Goal: Task Accomplishment & Management: Manage account settings

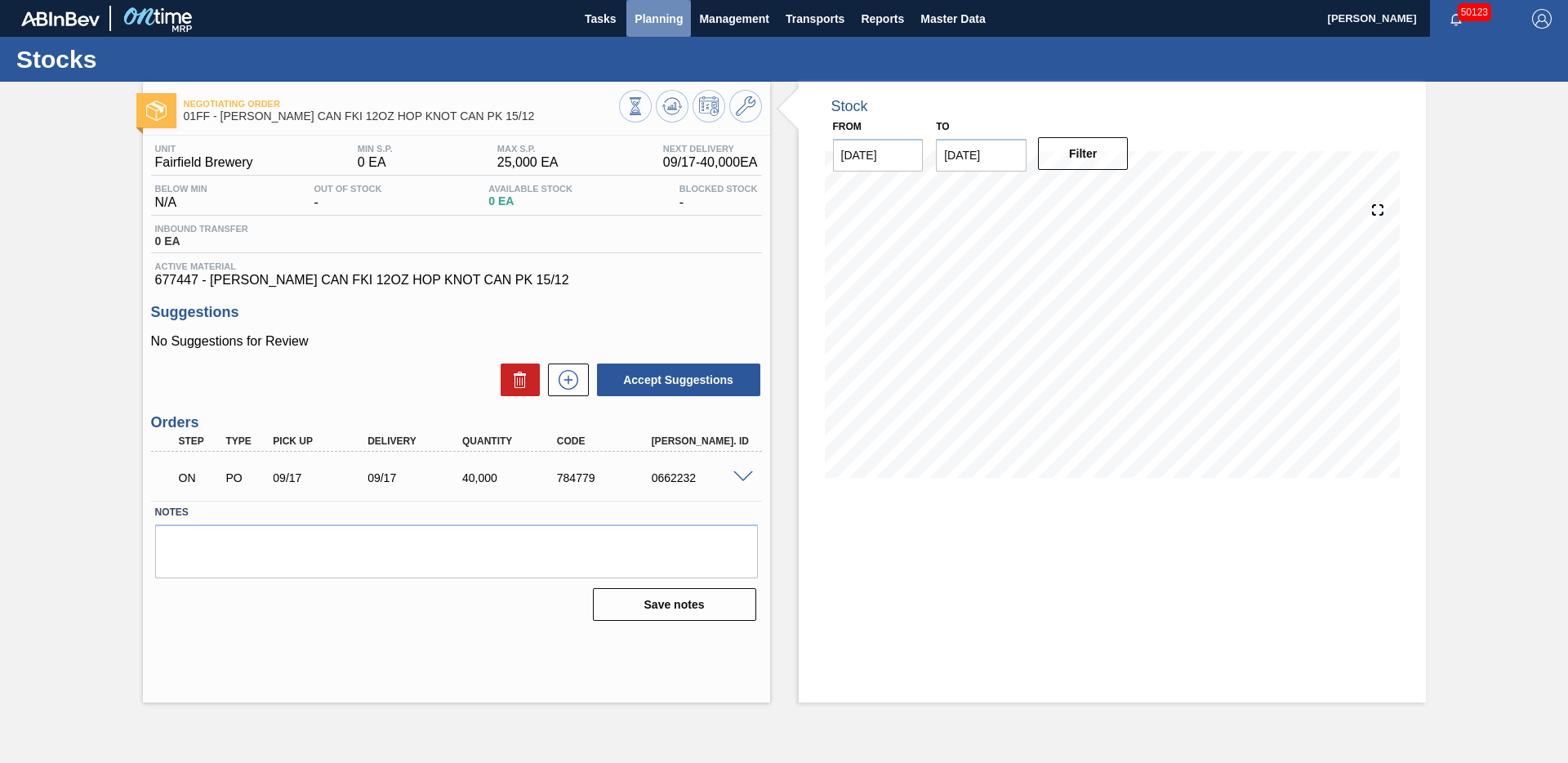
click at [641, 13] on span "Planning" at bounding box center [658, 19] width 49 height 20
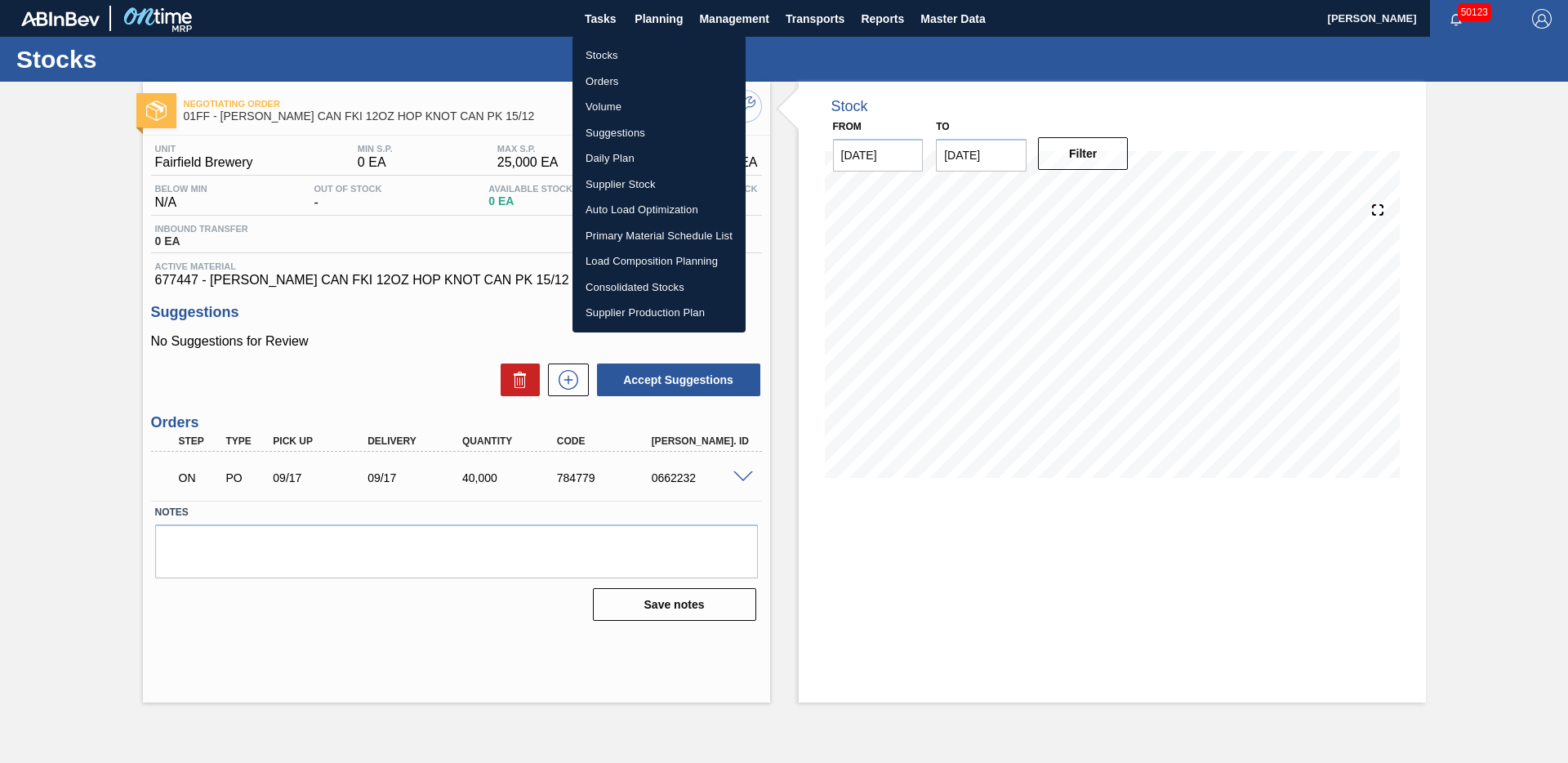
click at [609, 49] on li "Stocks" at bounding box center [659, 55] width 173 height 26
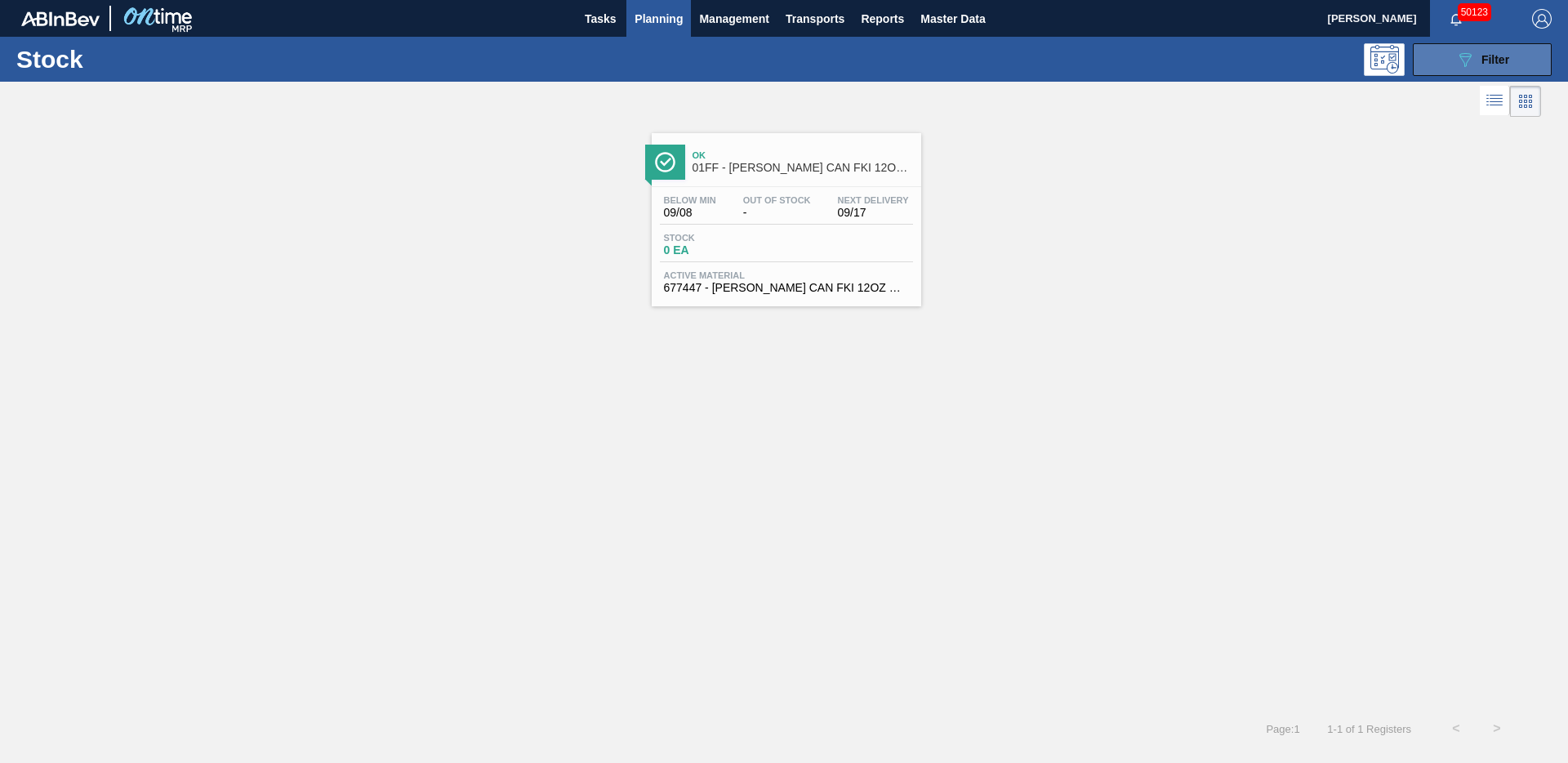
click at [1453, 67] on button "089F7B8B-B2A5-4AFE-B5C0-19BA573D28AC Filter" at bounding box center [1481, 60] width 139 height 32
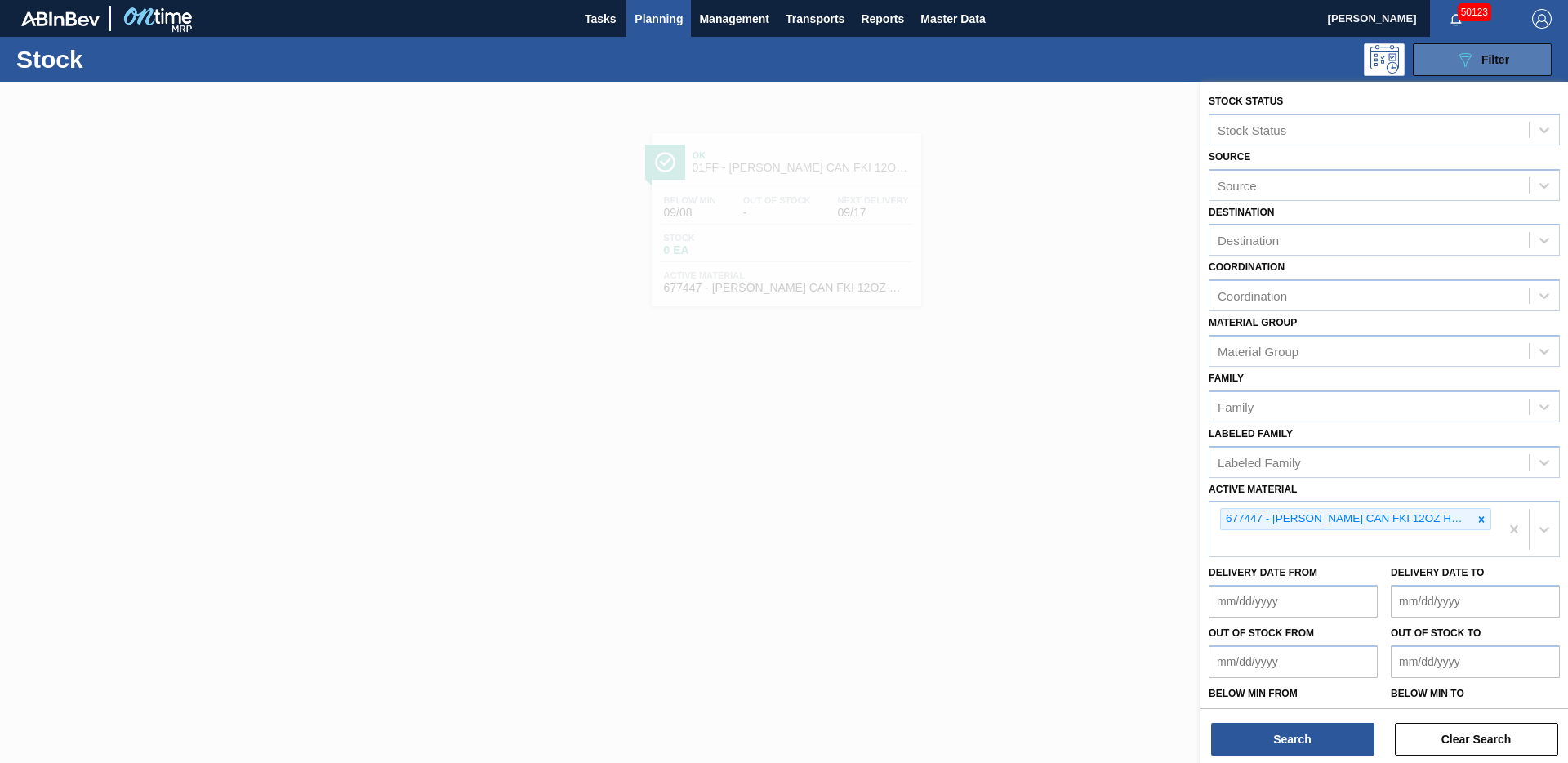
click at [1453, 67] on button "089F7B8B-B2A5-4AFE-B5C0-19BA573D28AC Filter" at bounding box center [1481, 60] width 139 height 32
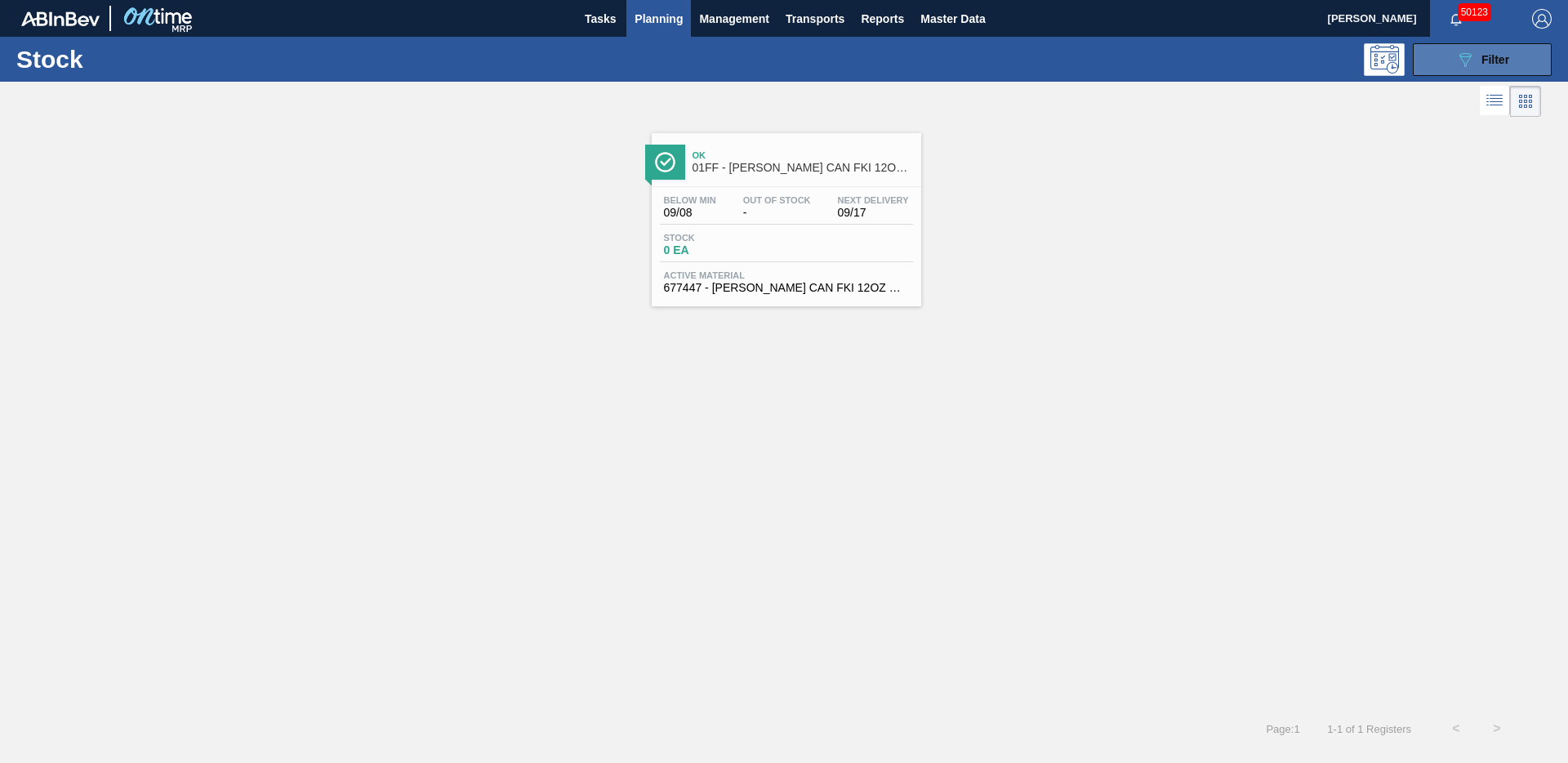
click at [1484, 67] on div "089F7B8B-B2A5-4AFE-B5C0-19BA573D28AC Filter" at bounding box center [1481, 59] width 54 height 20
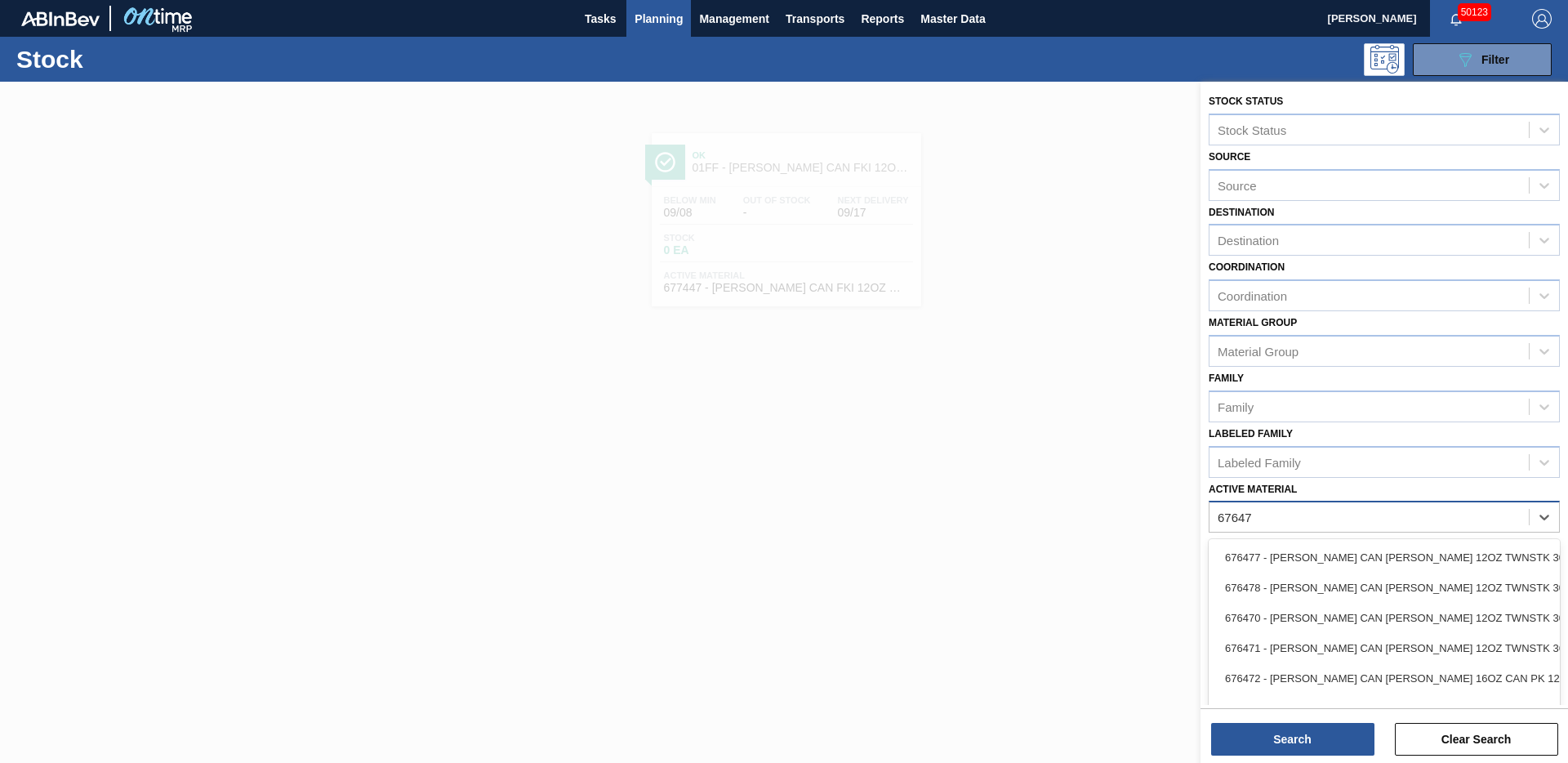
type Material "676470"
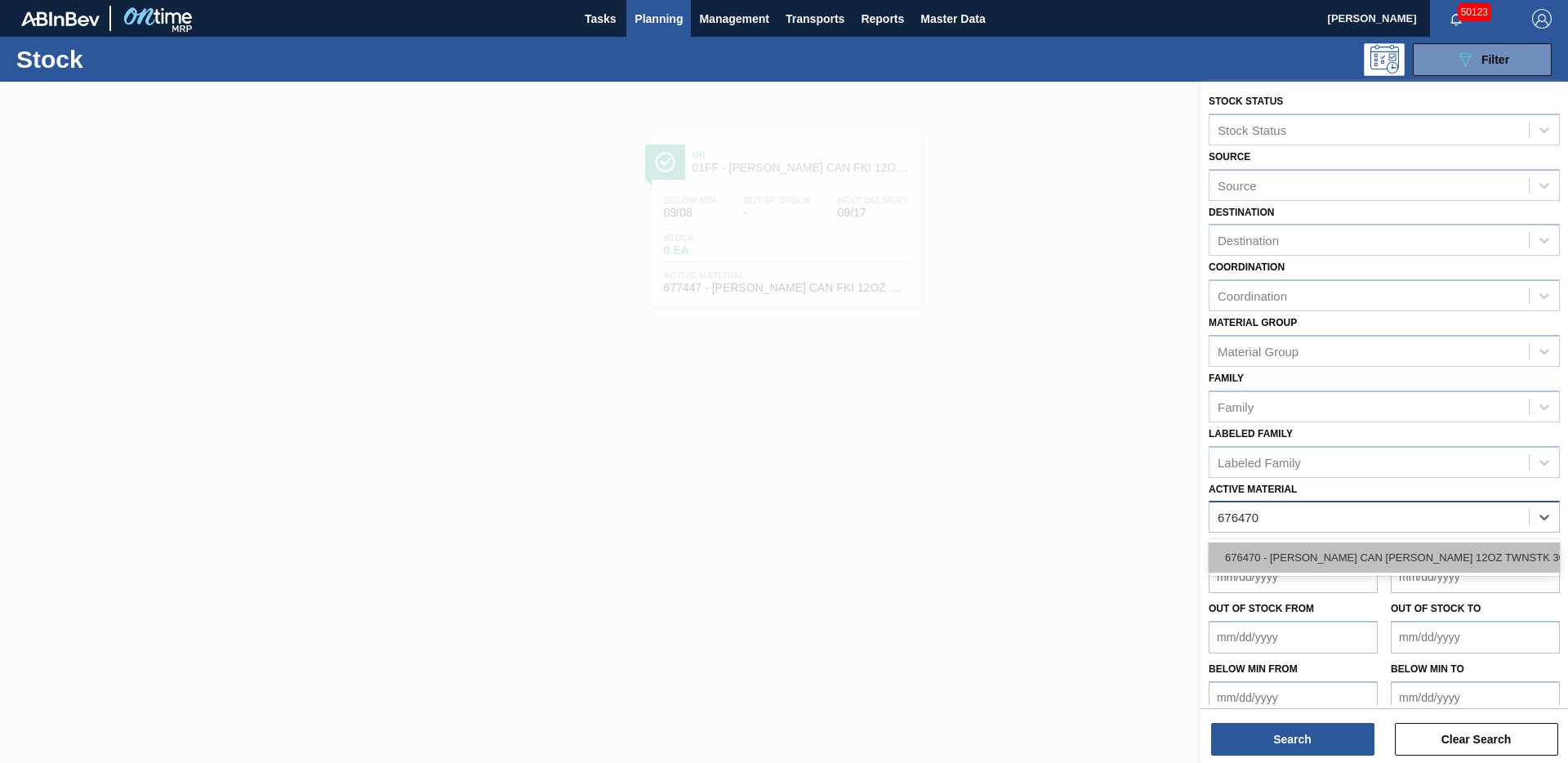
click at [1462, 564] on div "676470 - [PERSON_NAME] CAN [PERSON_NAME] 12OZ TWNSTK 30/12 CAN 0922" at bounding box center [1384, 557] width 351 height 30
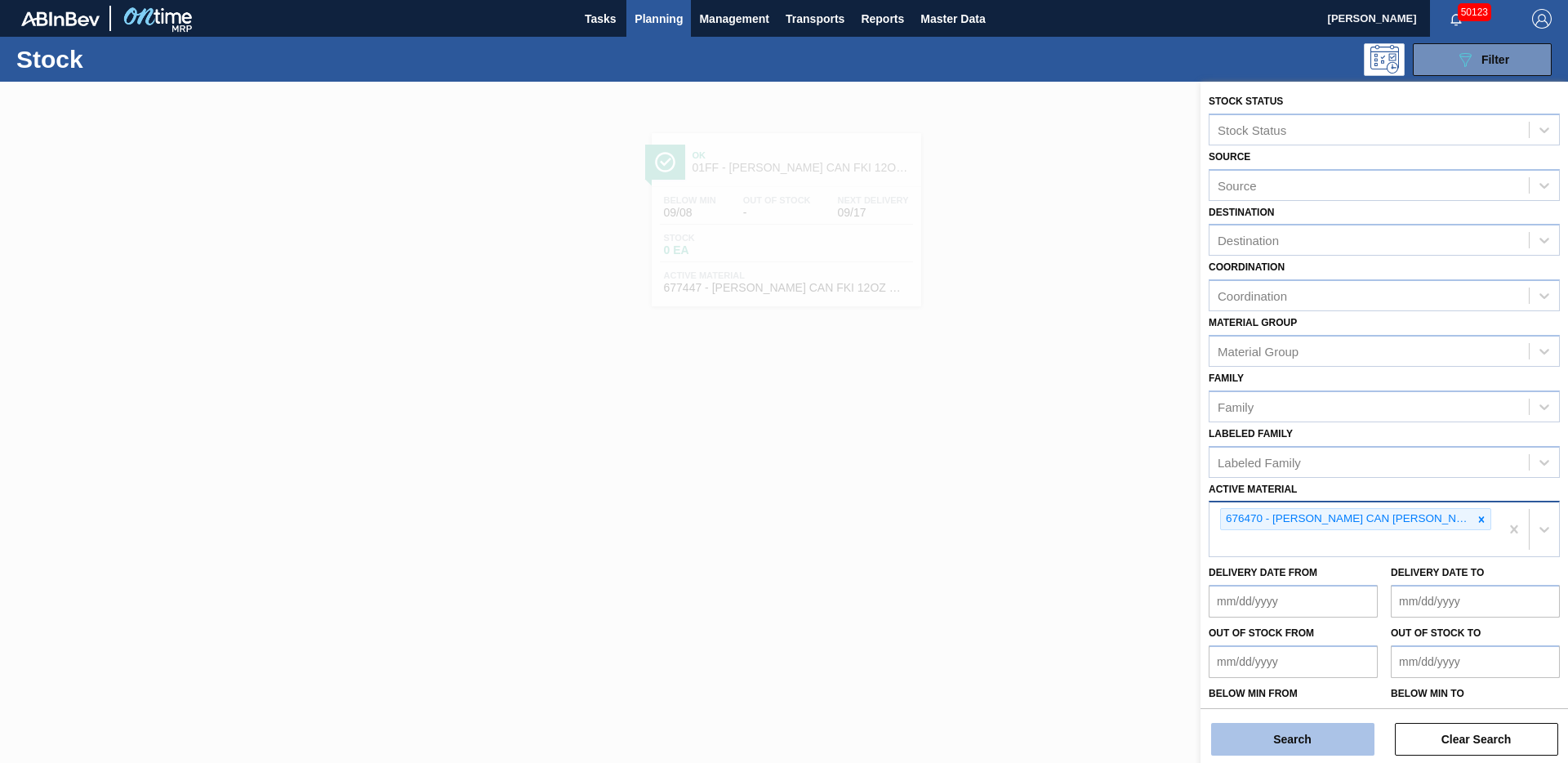
click at [1290, 732] on button "Search" at bounding box center [1293, 739] width 164 height 32
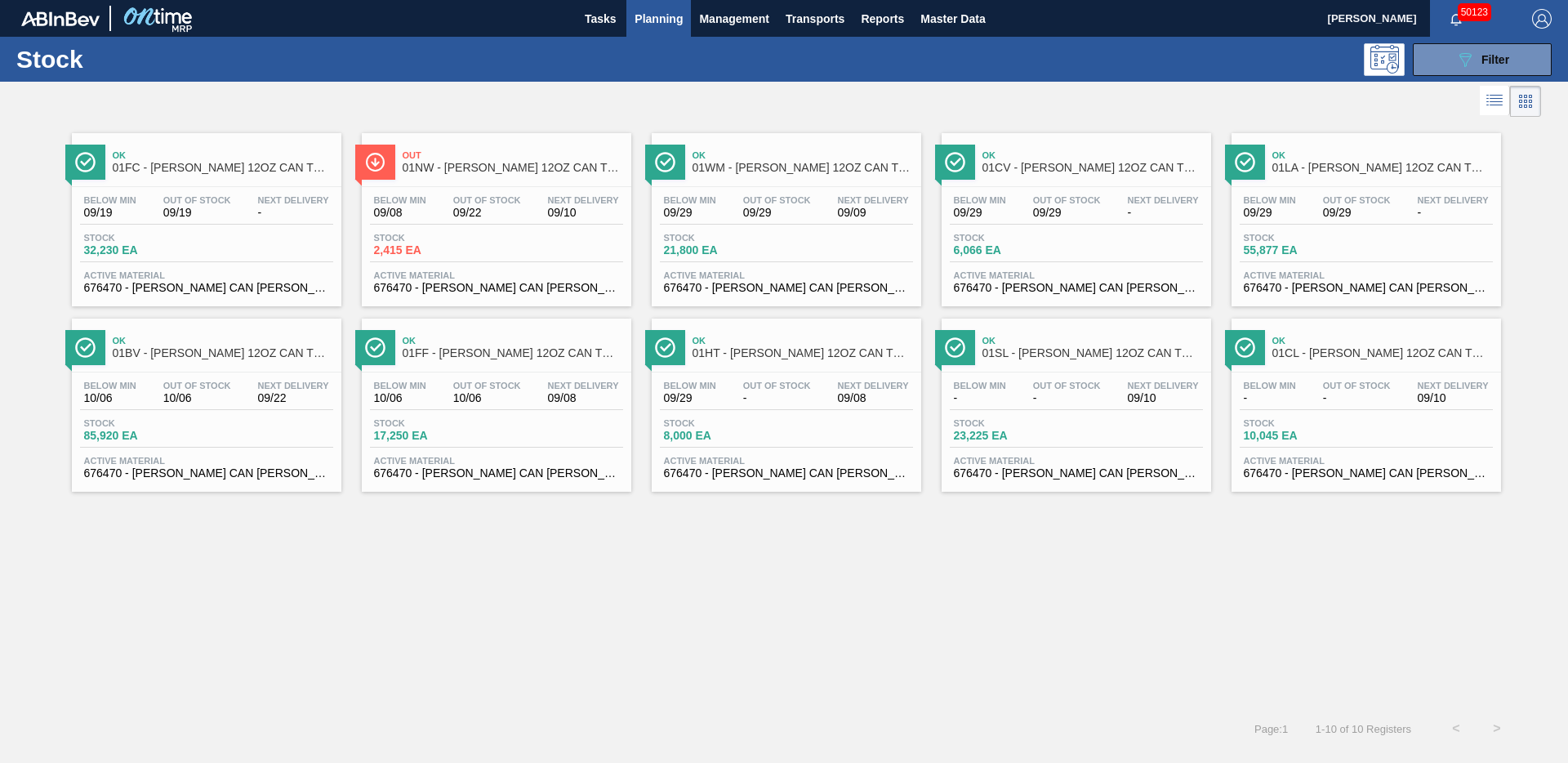
click at [1321, 193] on div "Below Min 09/29 Out Of Stock 09/29 Next Delivery - Stock 55,877 EA Active Mater…" at bounding box center [1366, 242] width 269 height 111
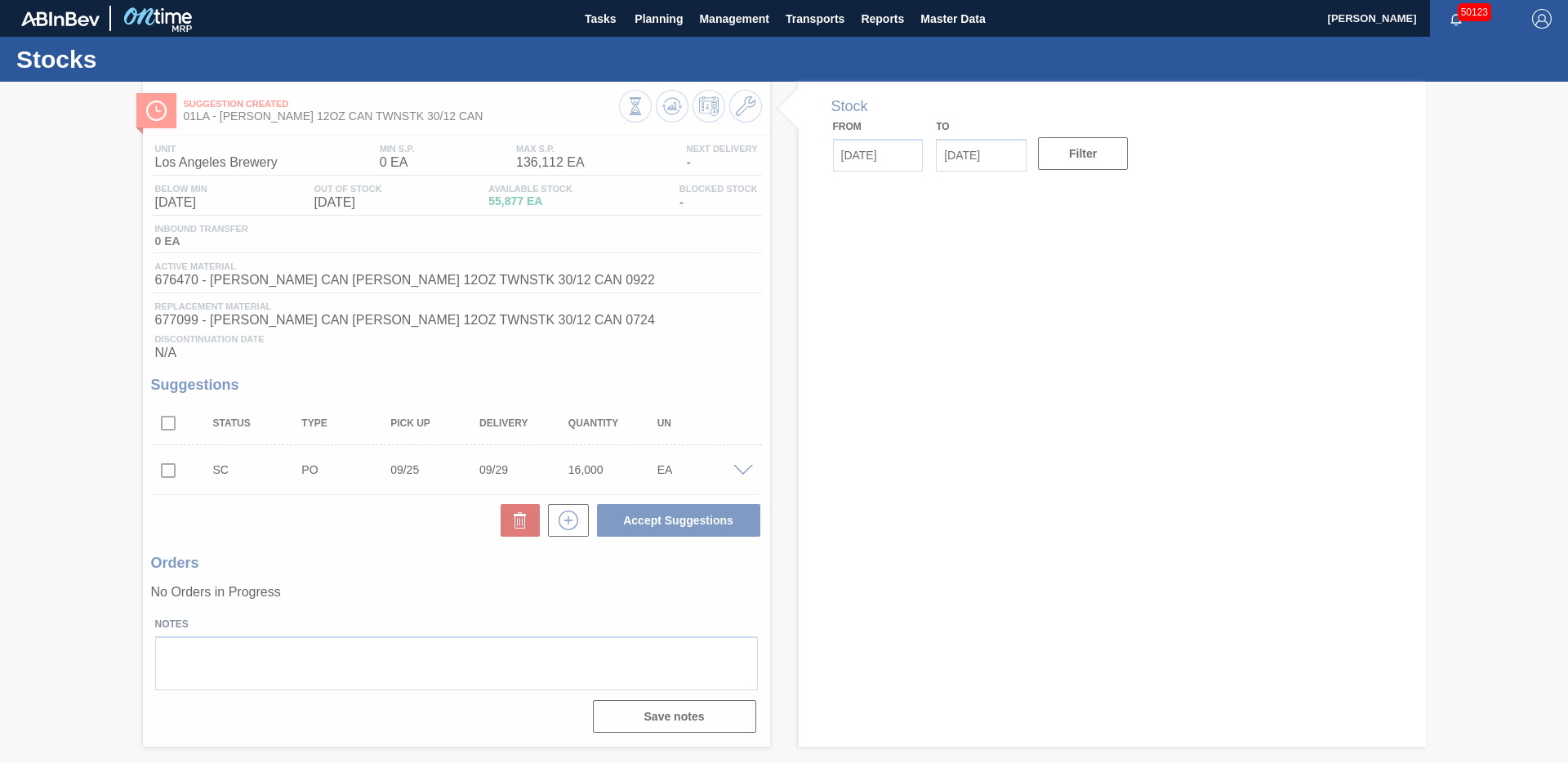
type input "[DATE]"
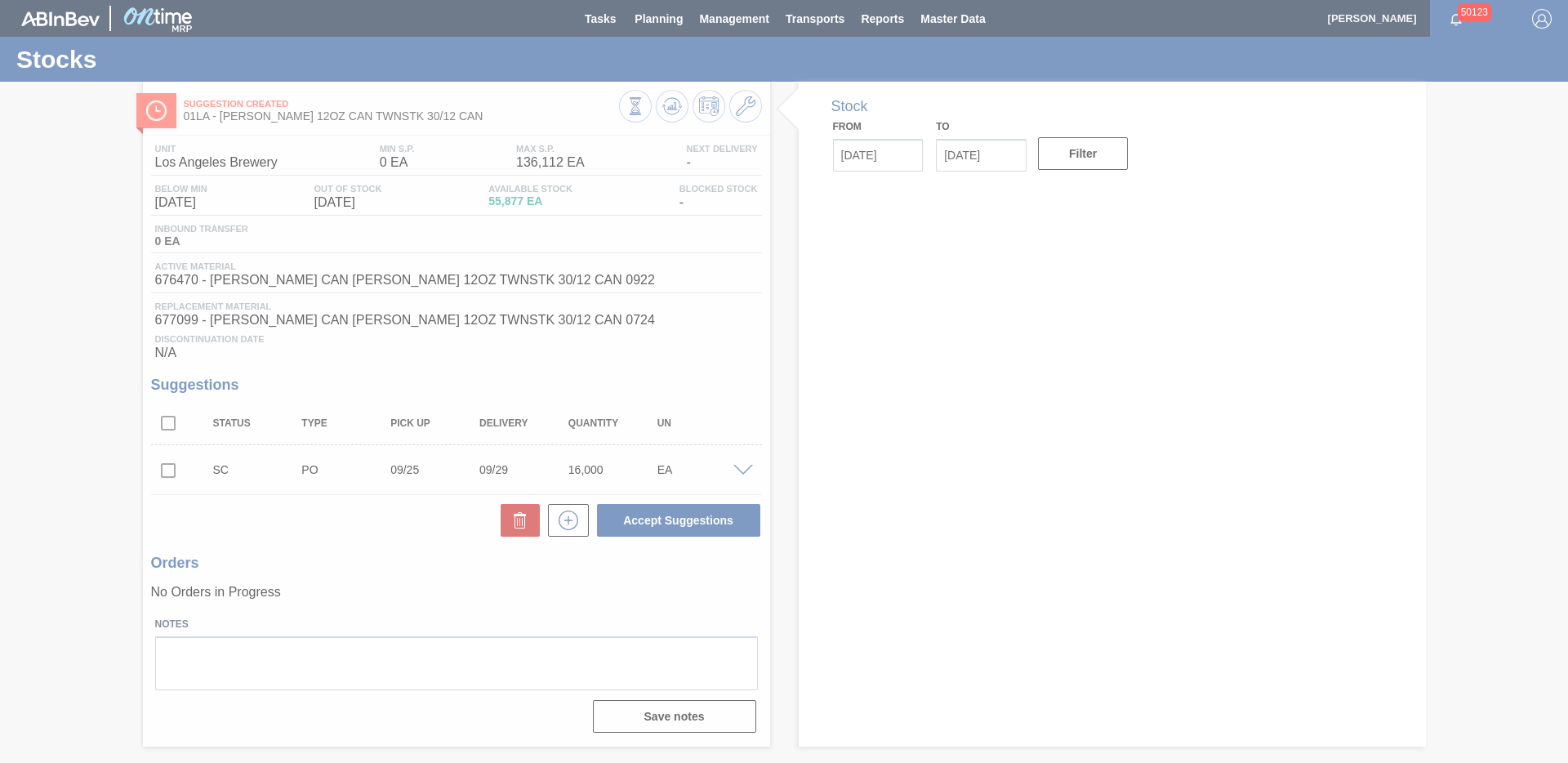
click at [741, 110] on div at bounding box center [784, 381] width 1568 height 763
click at [742, 110] on div at bounding box center [784, 381] width 1568 height 763
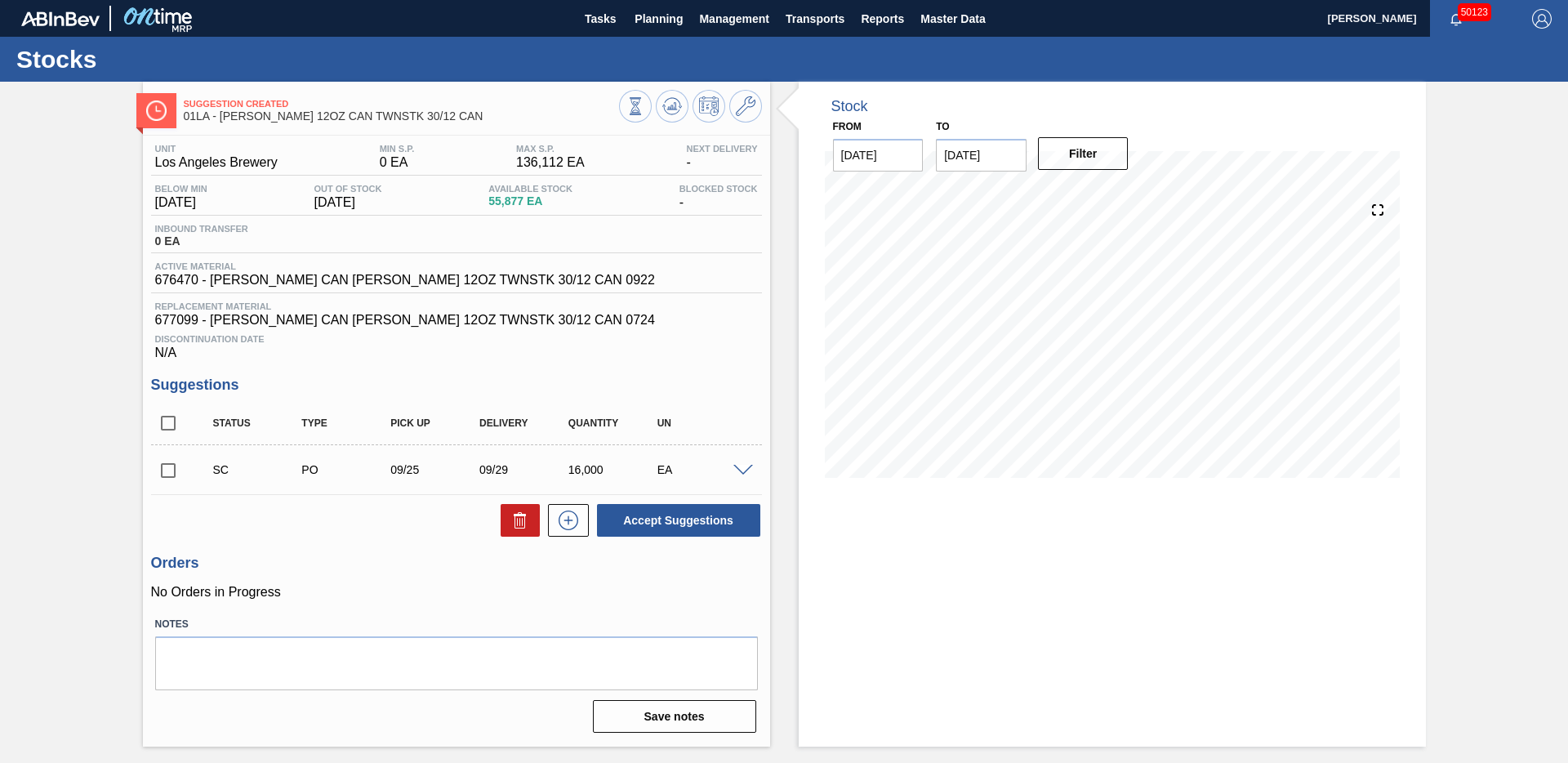
click at [742, 110] on icon at bounding box center [745, 106] width 20 height 20
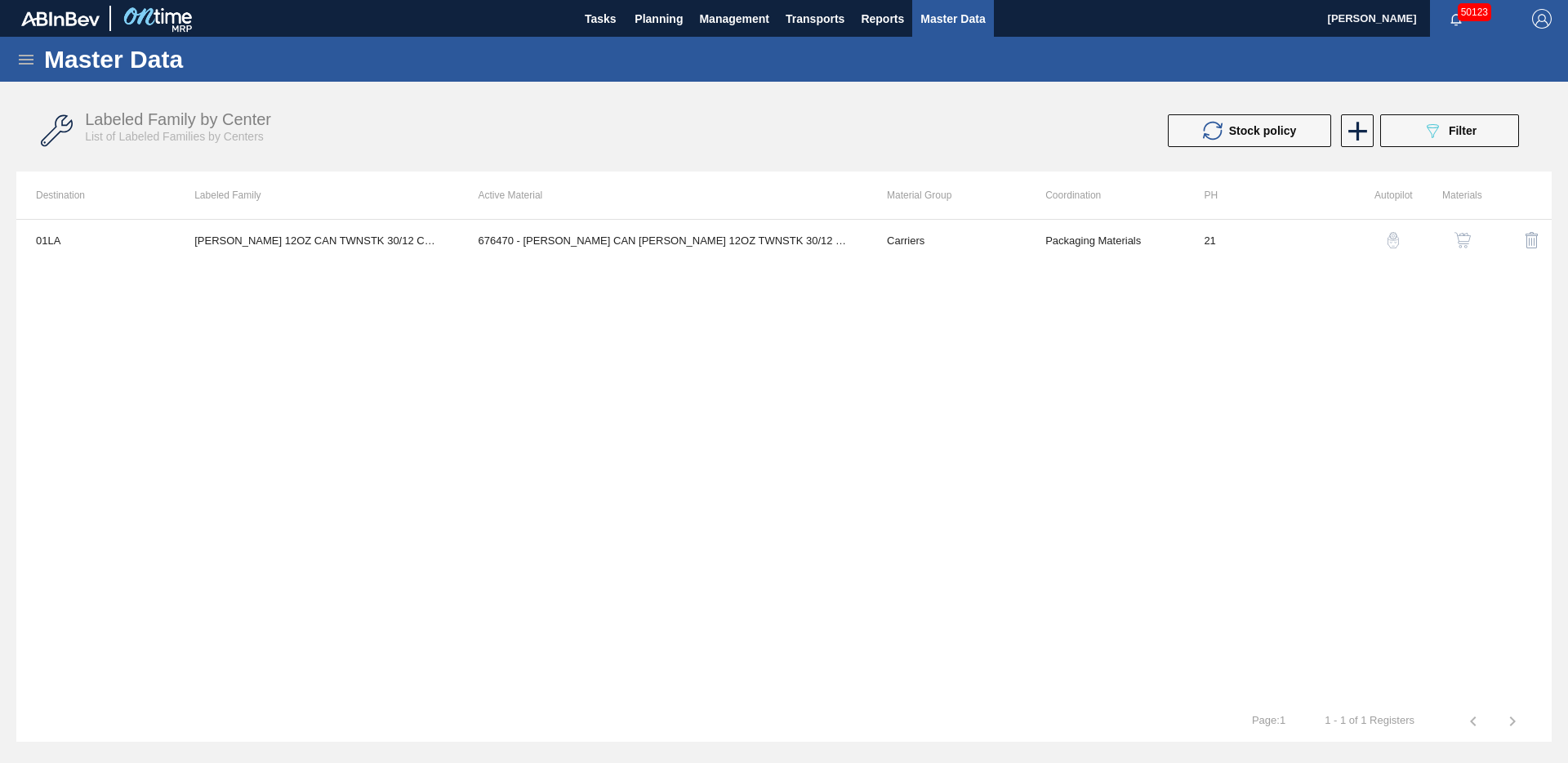
click at [1467, 108] on div "Labeled Family by Center List of Labeled Families by Centers Stock policy 089F7…" at bounding box center [783, 131] width 1535 height 61
click at [1461, 130] on span "Filter" at bounding box center [1462, 130] width 28 height 13
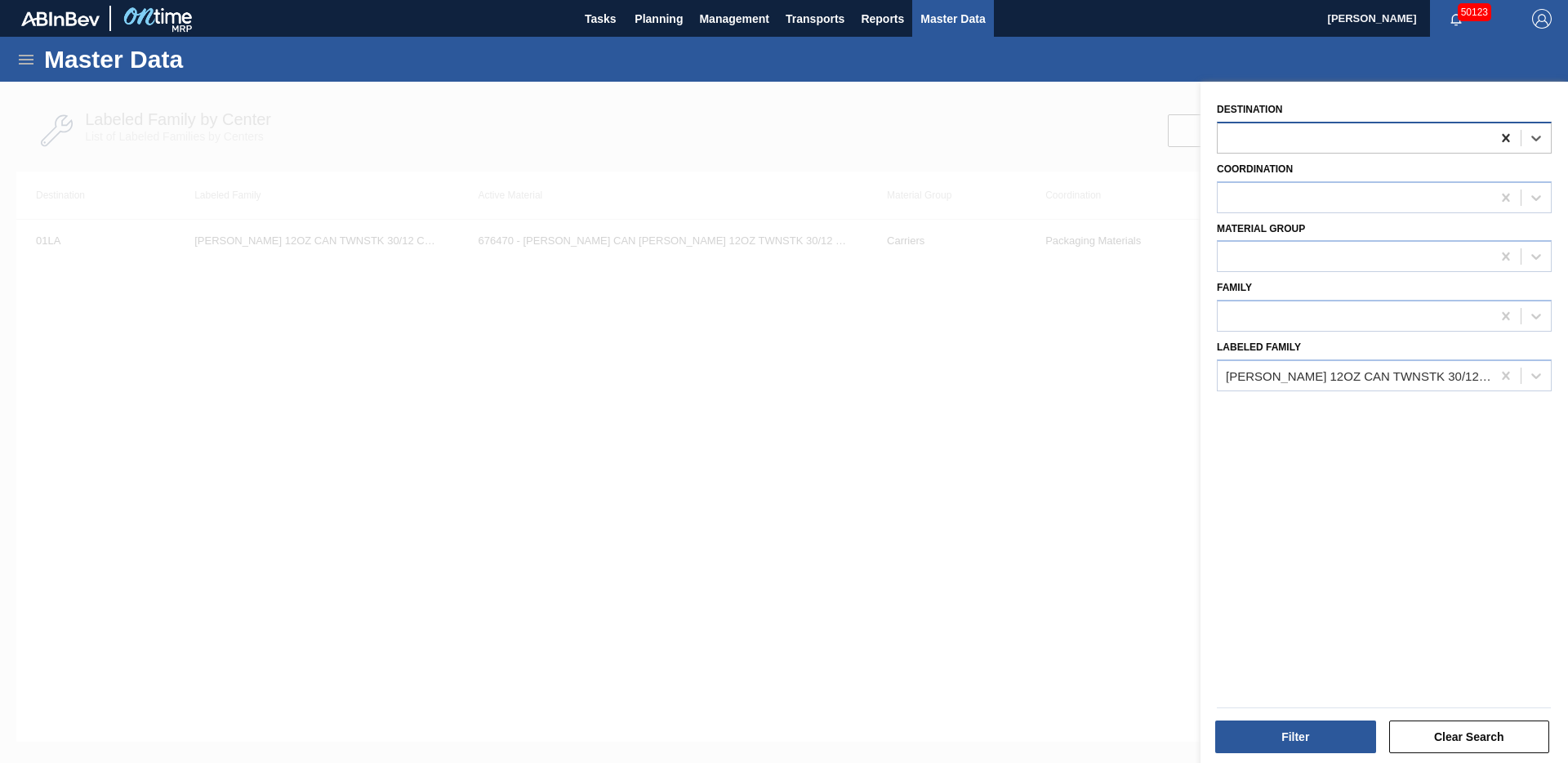
click at [1503, 142] on icon at bounding box center [1505, 137] width 16 height 16
click at [1283, 727] on button "Filter" at bounding box center [1295, 737] width 161 height 32
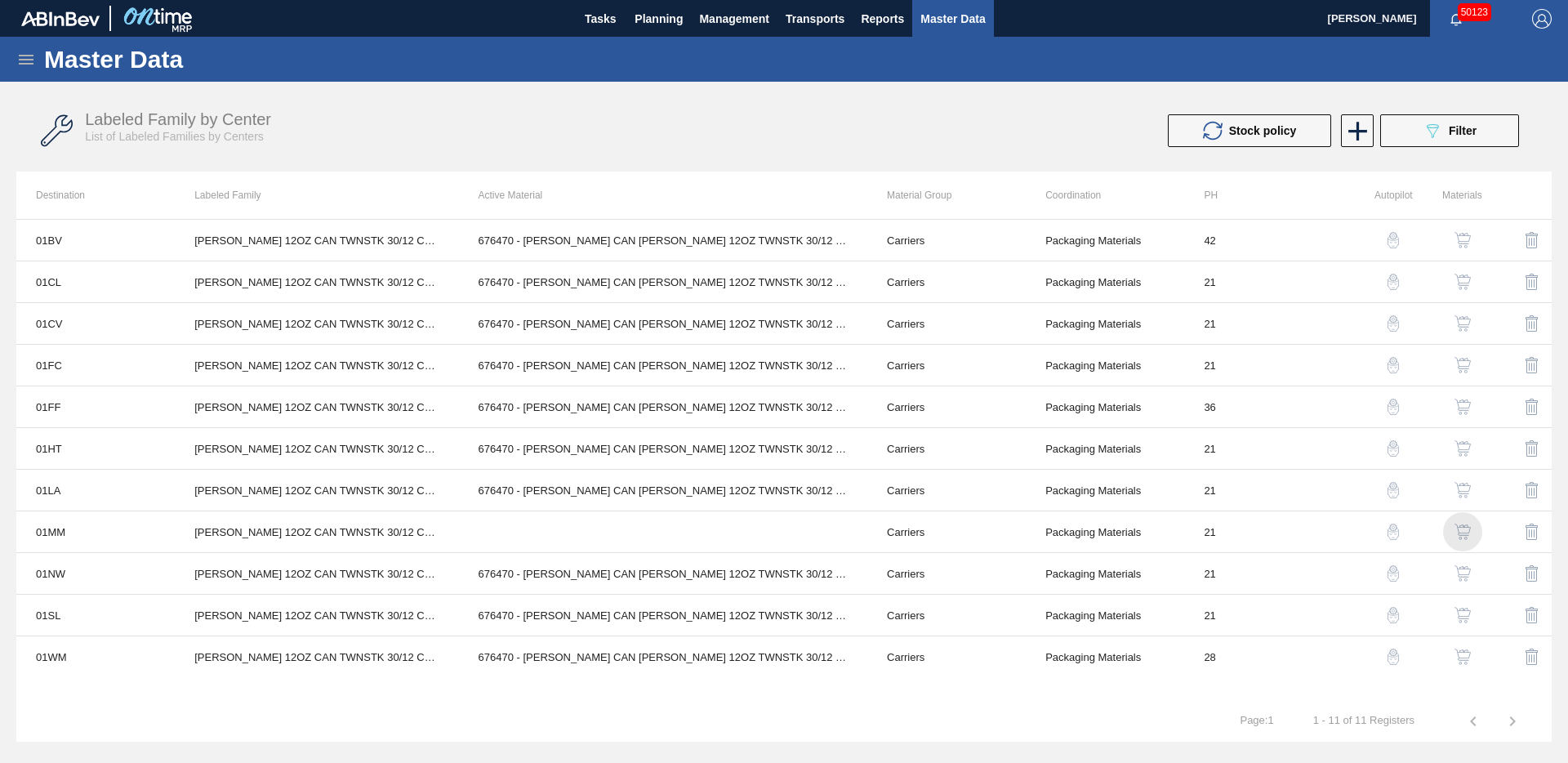
click at [1461, 536] on img "button" at bounding box center [1461, 531] width 16 height 16
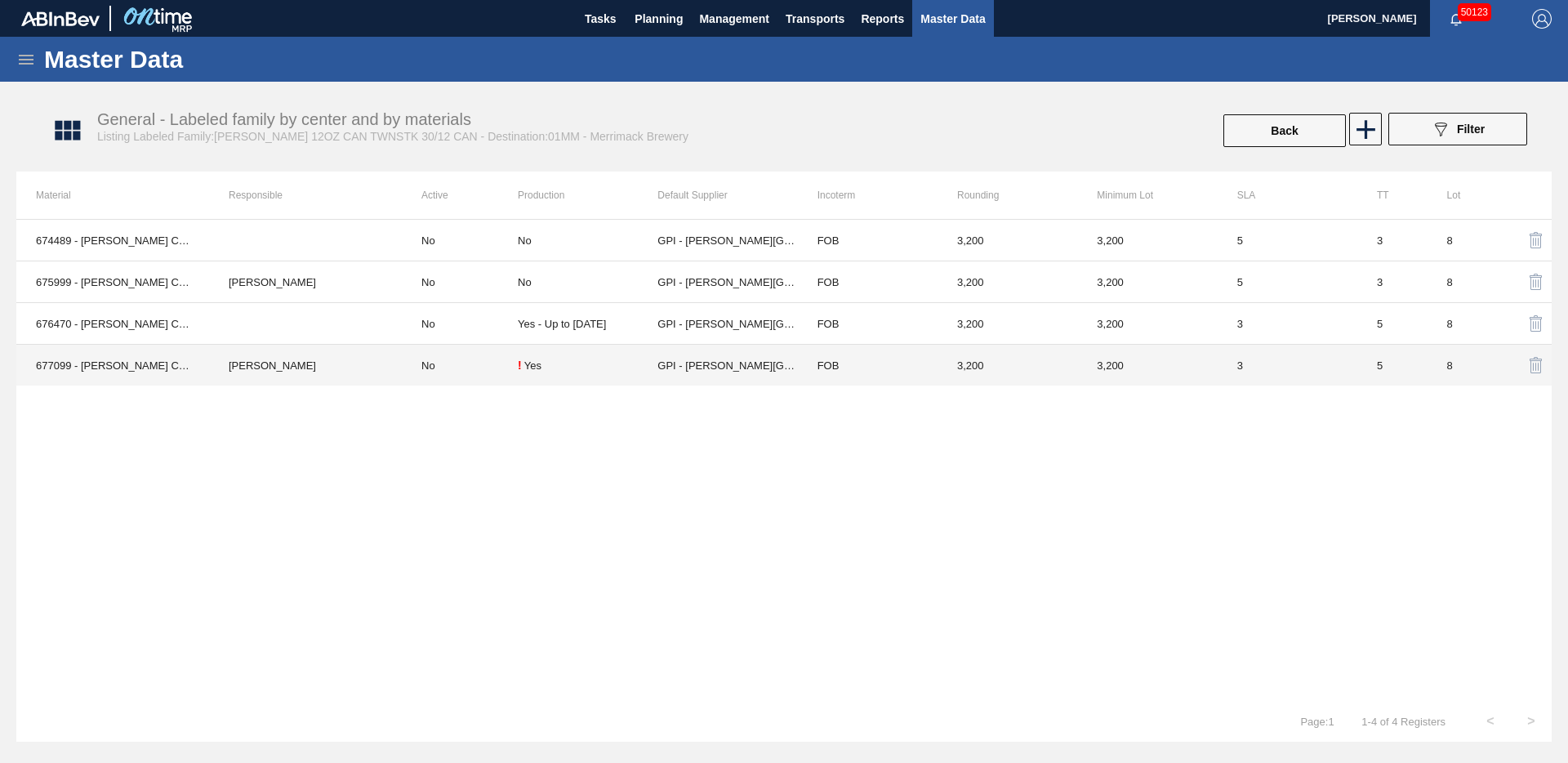
click at [476, 366] on td "No" at bounding box center [459, 365] width 116 height 42
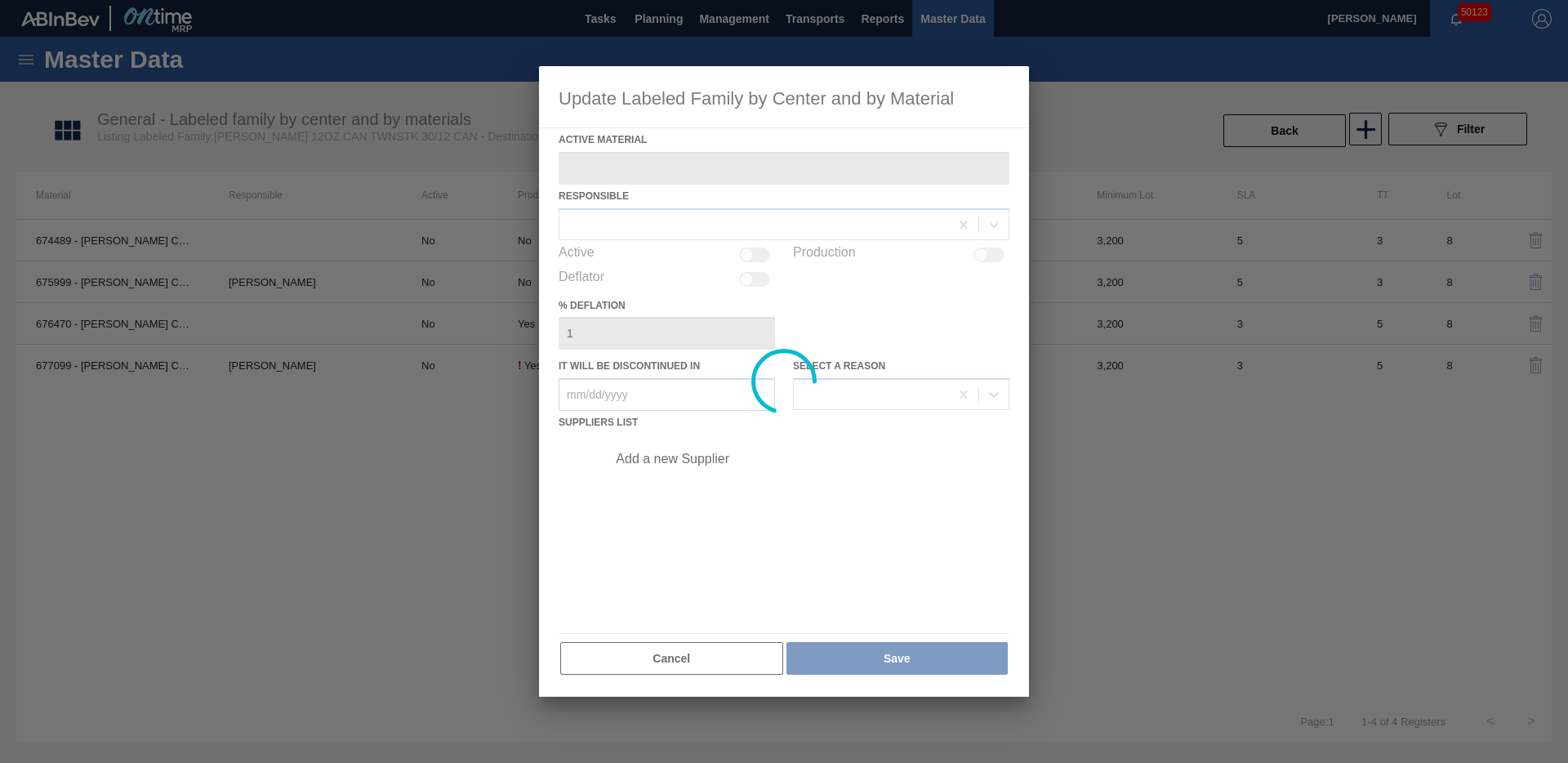
type Material "677099 - [PERSON_NAME] CAN [PERSON_NAME] 12OZ TWNSTK 30/12 CAN 0724"
checkbox input "true"
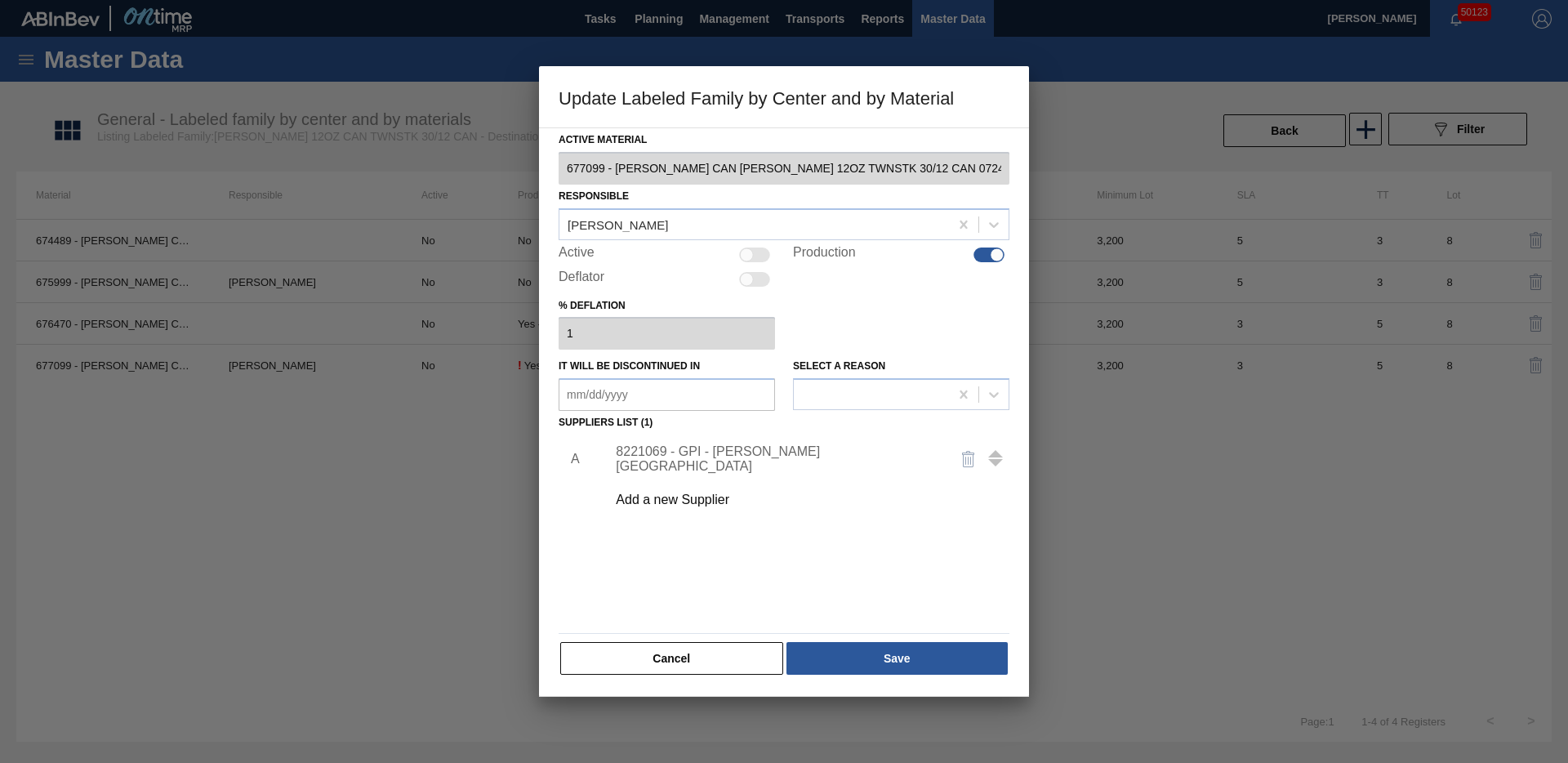
click at [741, 252] on div at bounding box center [747, 254] width 14 height 14
checkbox input "true"
click at [878, 650] on button "Save" at bounding box center [897, 658] width 222 height 32
